Goal: Information Seeking & Learning: Learn about a topic

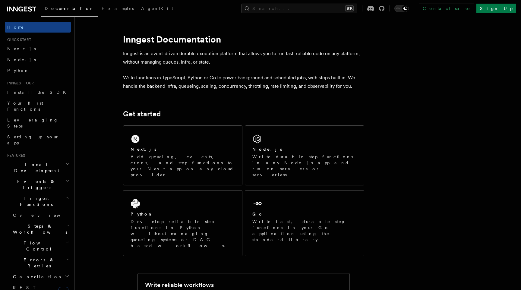
click at [22, 76] on div "Home Quick start Next.js Node.js Python Inngest tour Install the SDK Your first…" at bounding box center [38, 289] width 66 height 534
click at [26, 68] on link "Python" at bounding box center [38, 70] width 66 height 11
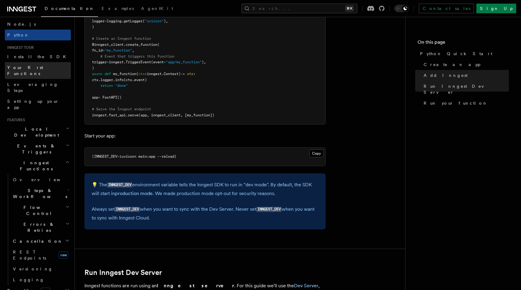
scroll to position [48, 0]
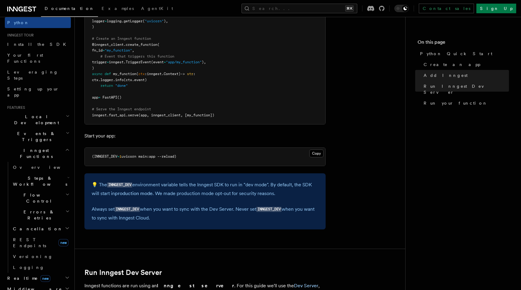
click at [49, 128] on h2 "Events & Triggers" at bounding box center [38, 136] width 66 height 17
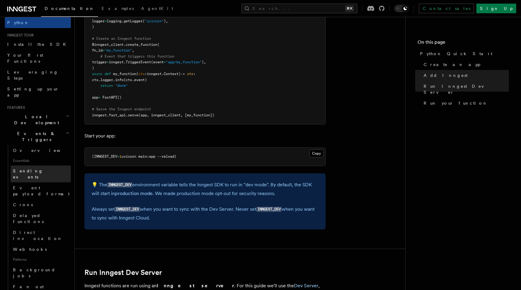
click at [50, 166] on link "Sending events" at bounding box center [41, 174] width 60 height 17
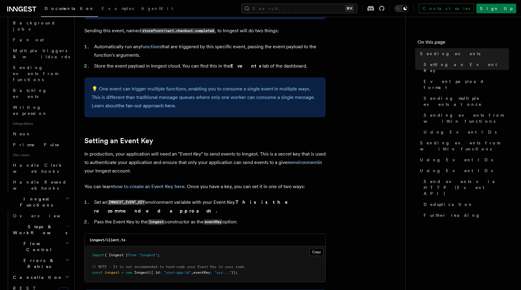
scroll to position [296, 0]
click at [55, 238] on h2 "Flow Control" at bounding box center [41, 246] width 60 height 17
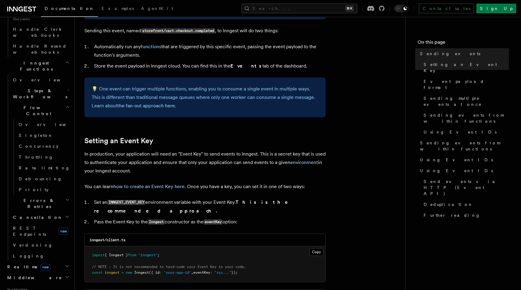
scroll to position [432, 0]
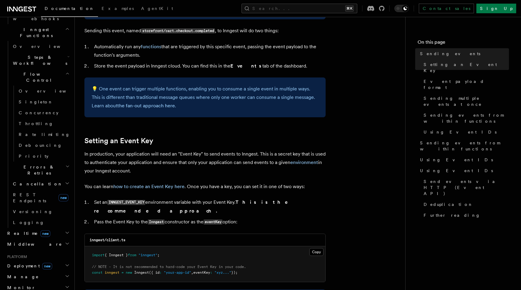
scroll to position [504, 0]
